Goal: Task Accomplishment & Management: Manage account settings

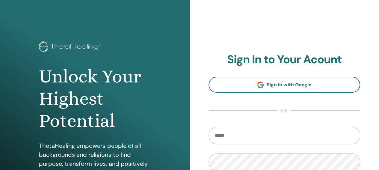
click at [231, 137] on input "email" at bounding box center [284, 135] width 152 height 17
type input "*"
type input "**********"
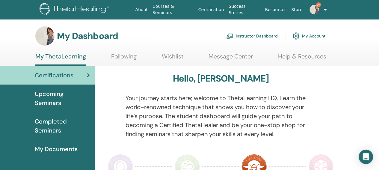
click at [239, 38] on link "Instructor Dashboard" at bounding box center [252, 35] width 52 height 13
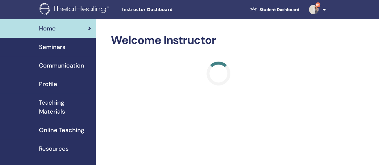
click at [62, 49] on span "Seminars" at bounding box center [52, 47] width 26 height 9
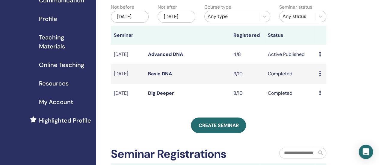
scroll to position [90, 0]
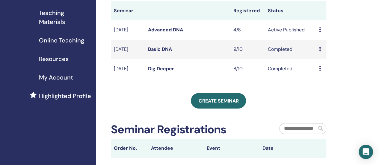
click at [319, 32] on icon at bounding box center [320, 29] width 2 height 5
click at [319, 59] on link "Attendees" at bounding box center [323, 58] width 23 height 6
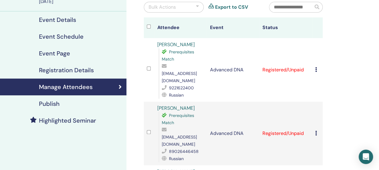
scroll to position [90, 0]
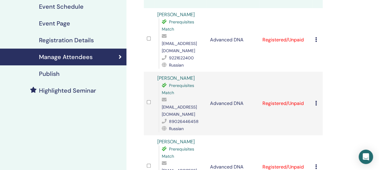
click at [315, 37] on icon at bounding box center [316, 39] width 2 height 5
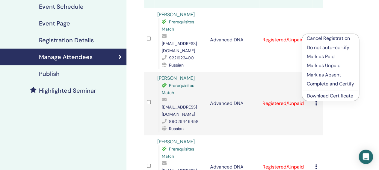
click at [329, 94] on link "Download Certificate" at bounding box center [330, 96] width 46 height 6
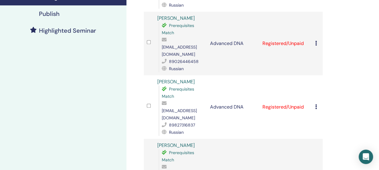
scroll to position [180, 0]
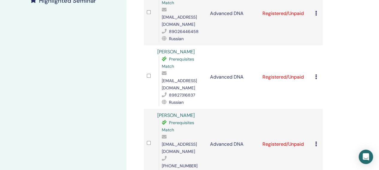
click at [368, 60] on div "Manage Attendees Bulk Actions Export to CSV Attendee Event Status Yulia Kozhevi…" at bounding box center [252, 63] width 253 height 448
click at [314, 111] on td "Cancel Registration Do not auto-certify Mark as Paid Mark as Unpaid Mark as Abs…" at bounding box center [317, 144] width 10 height 71
click at [317, 140] on div "Cancel Registration Do not auto-certify Mark as Paid Mark as Unpaid Mark as Abs…" at bounding box center [317, 143] width 4 height 7
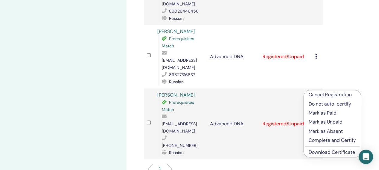
scroll to position [210, 0]
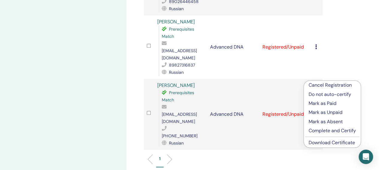
click at [325, 144] on link "Download Certificate" at bounding box center [332, 142] width 46 height 6
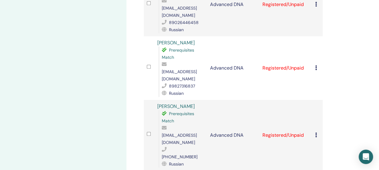
scroll to position [180, 0]
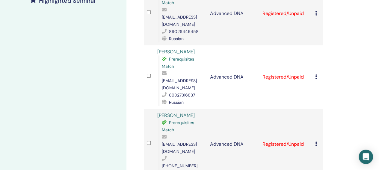
click at [316, 74] on icon at bounding box center [316, 76] width 2 height 5
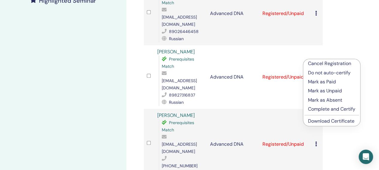
click at [335, 120] on link "Download Certificate" at bounding box center [331, 121] width 46 height 6
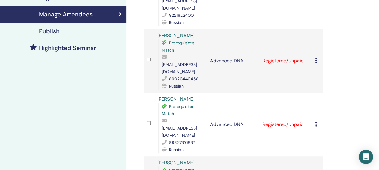
scroll to position [120, 0]
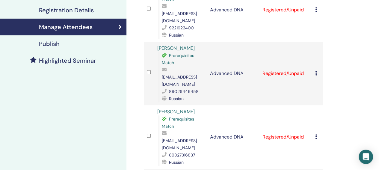
click at [372, 87] on div "Manage Attendees Bulk Actions Export to CSV Attendee Event Status Yulia Kozhevi…" at bounding box center [252, 123] width 253 height 448
click at [316, 71] on icon at bounding box center [316, 73] width 2 height 5
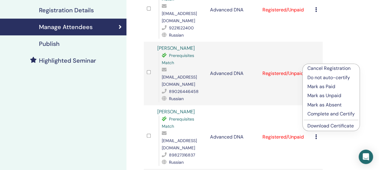
click at [331, 125] on link "Download Certificate" at bounding box center [330, 126] width 46 height 6
